Goal: Task Accomplishment & Management: Use online tool/utility

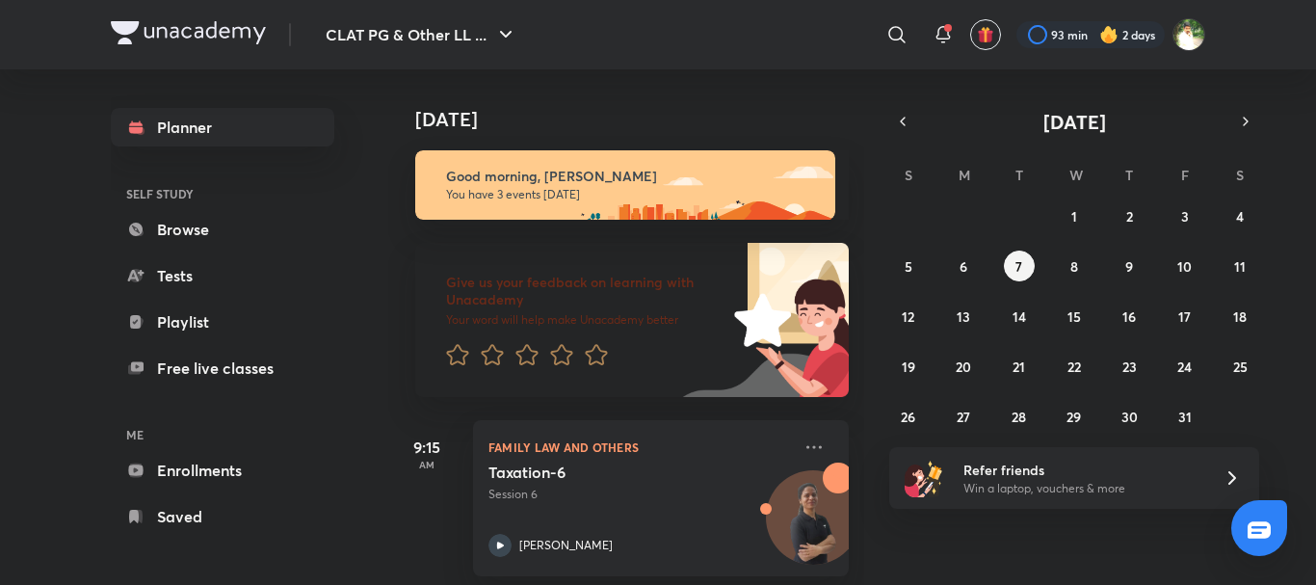
click at [831, 246] on img at bounding box center [759, 320] width 180 height 154
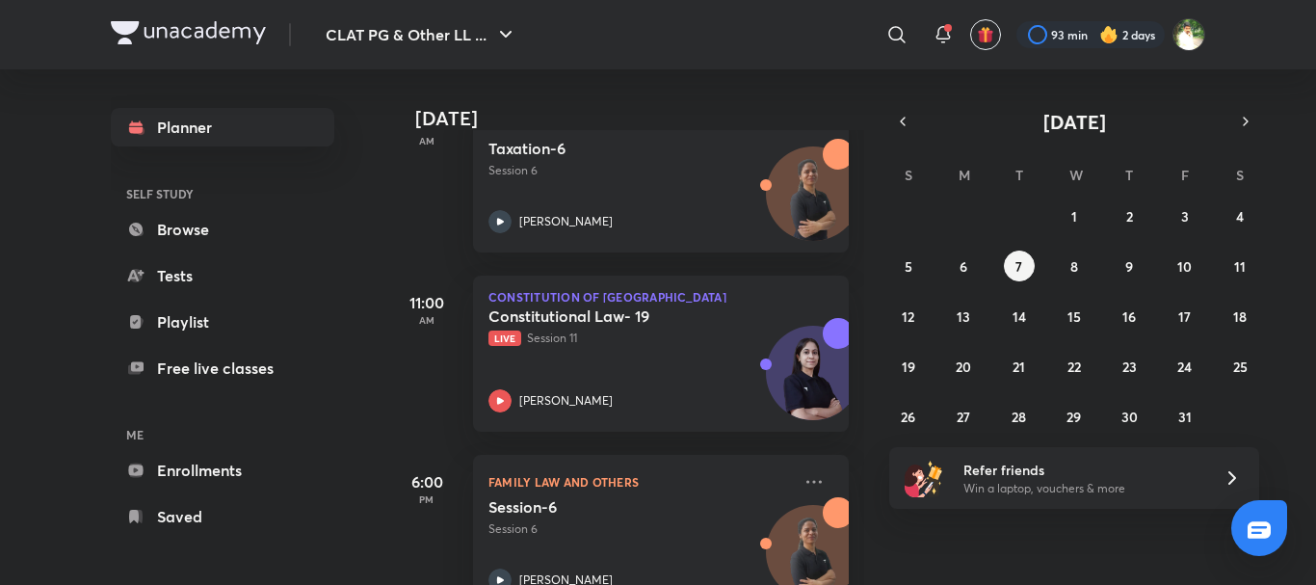
scroll to position [326, 0]
click at [909, 267] on abbr "5" at bounding box center [909, 266] width 8 height 18
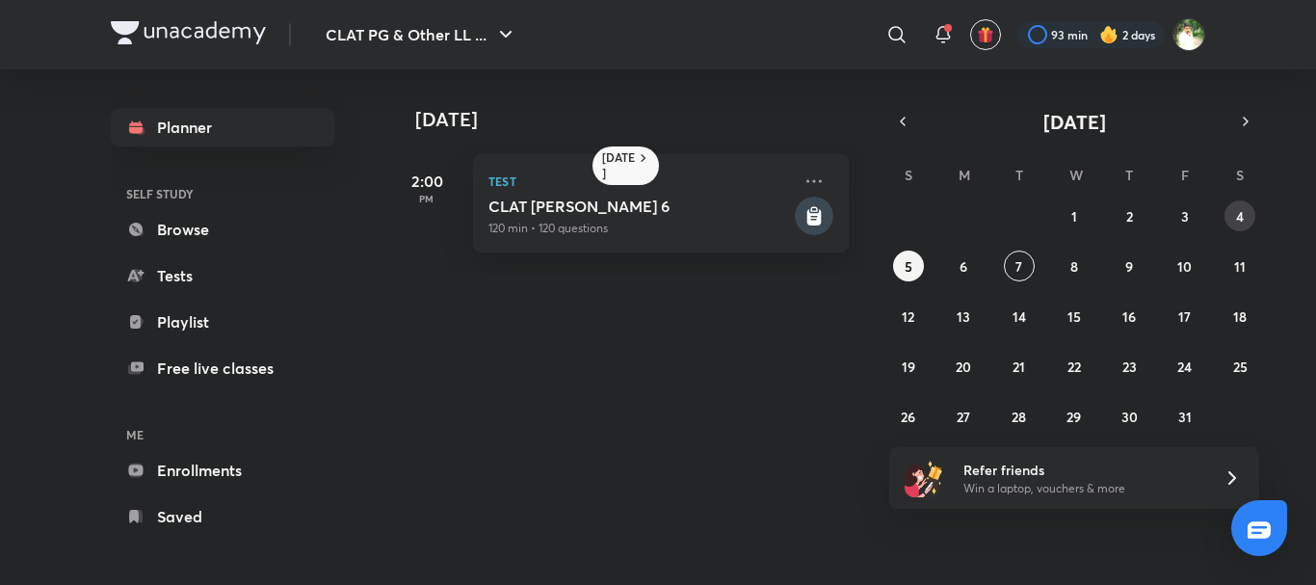
click at [1242, 211] on abbr "4" at bounding box center [1240, 216] width 8 height 18
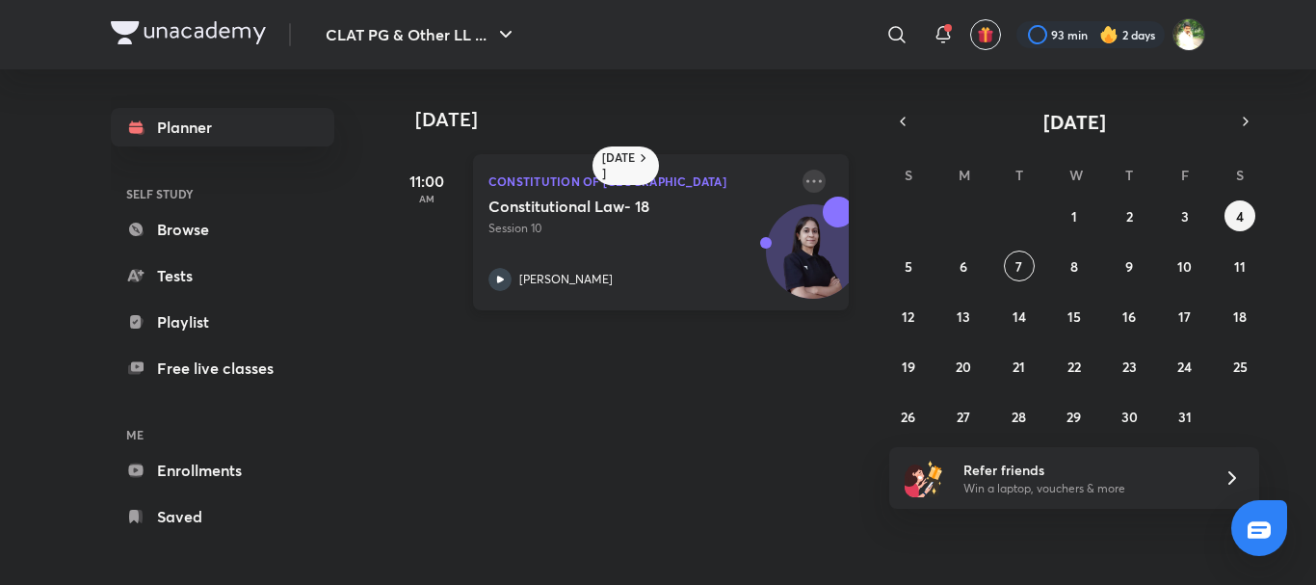
click at [803, 171] on icon at bounding box center [814, 181] width 23 height 23
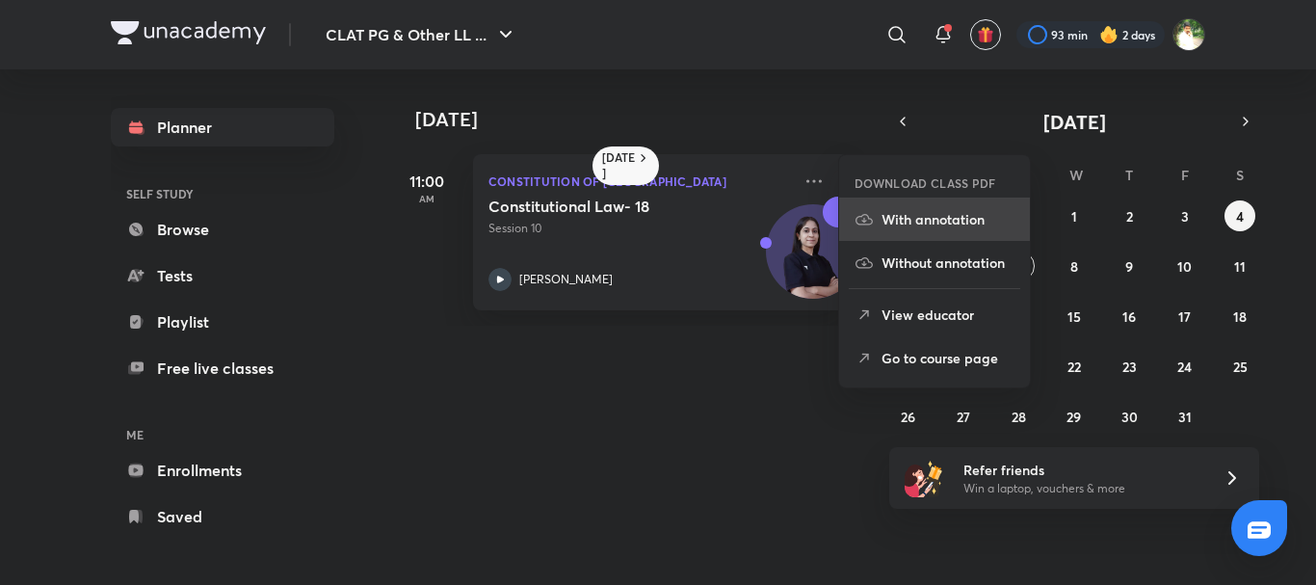
click at [909, 227] on p "With annotation" at bounding box center [948, 219] width 133 height 20
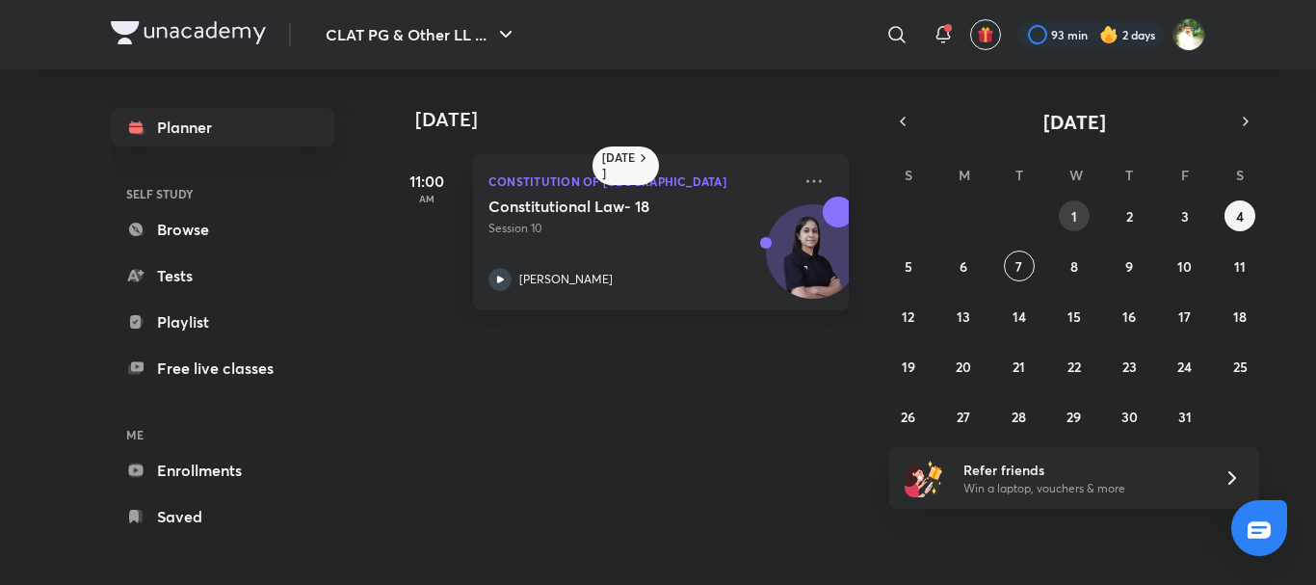
click at [1074, 217] on abbr "1" at bounding box center [1074, 216] width 6 height 18
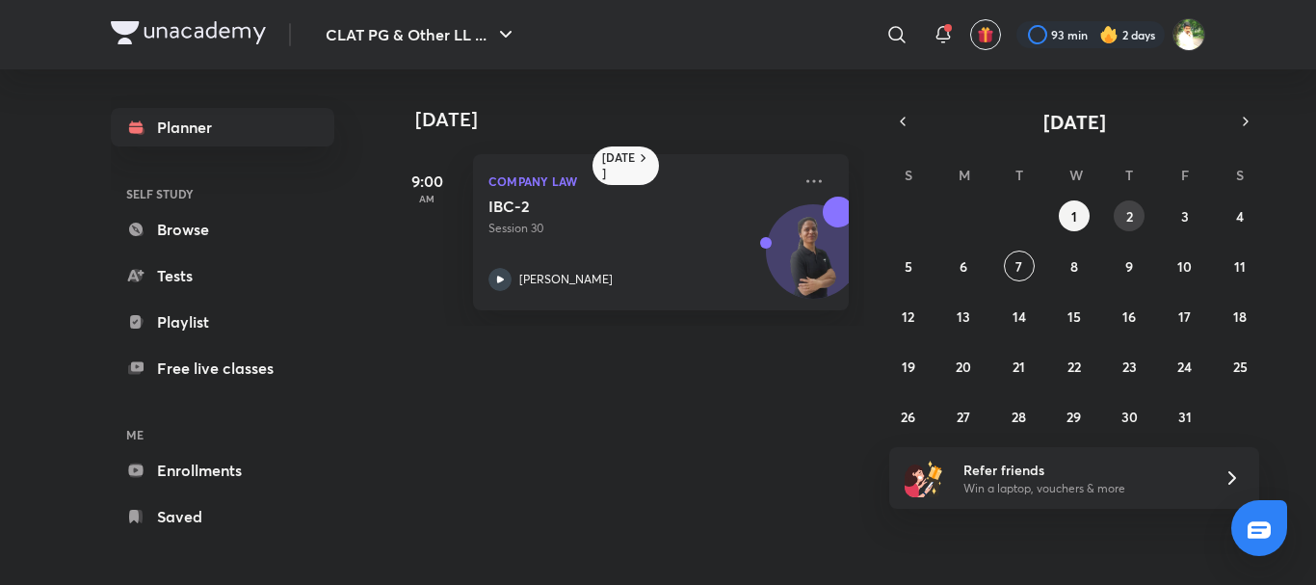
click at [1128, 220] on abbr "2" at bounding box center [1129, 216] width 7 height 18
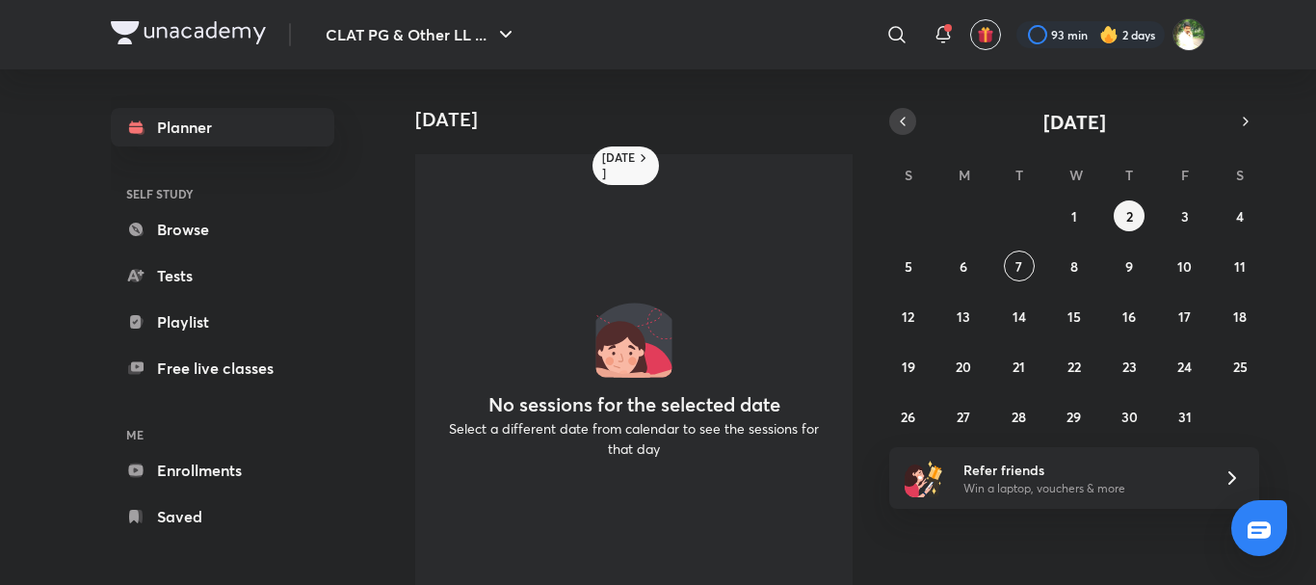
click at [899, 127] on icon "button" at bounding box center [902, 121] width 15 height 17
click at [1010, 428] on button "30" at bounding box center [1019, 416] width 31 height 31
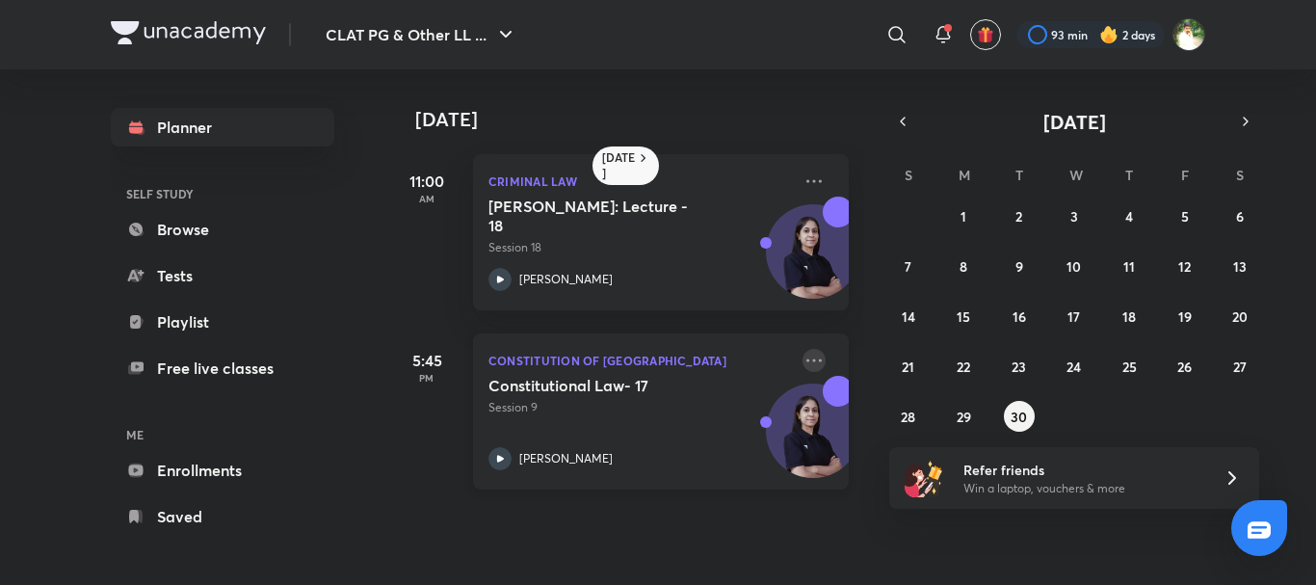
click at [807, 363] on icon at bounding box center [814, 360] width 23 height 23
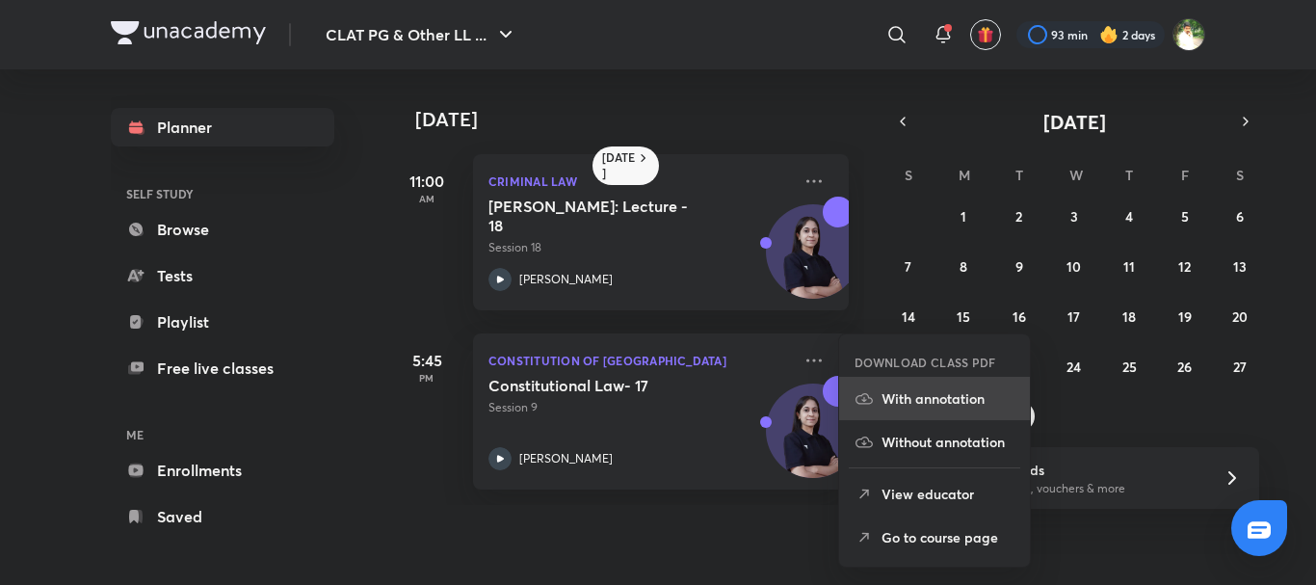
click at [926, 413] on li "With annotation" at bounding box center [934, 398] width 191 height 43
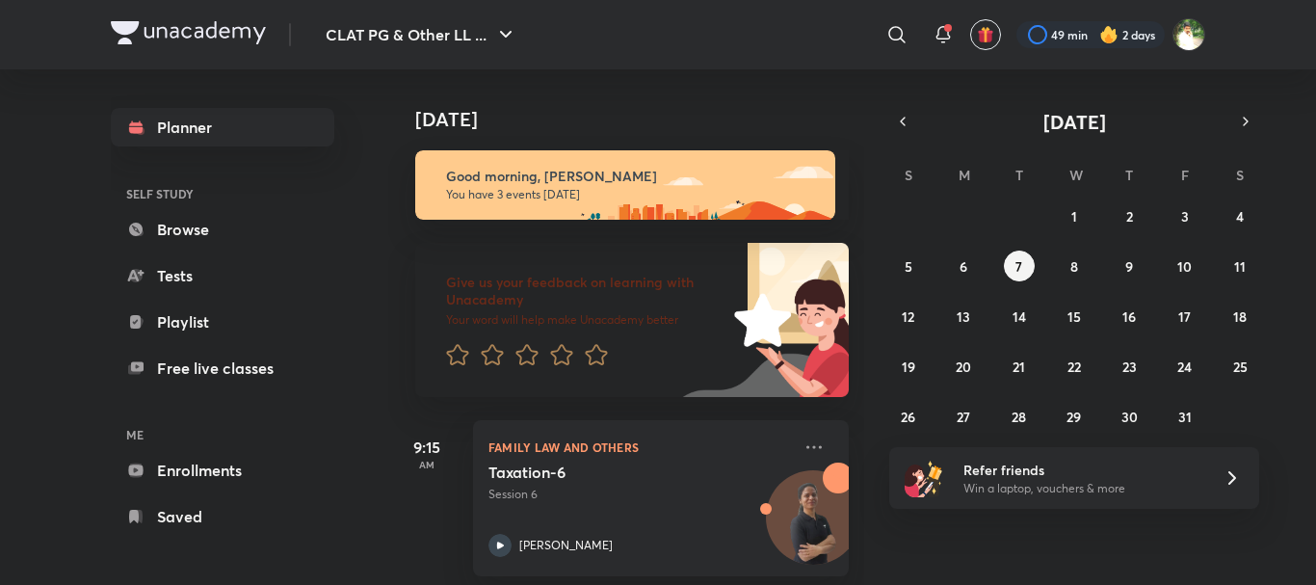
scroll to position [216, 0]
